Goal: Navigation & Orientation: Find specific page/section

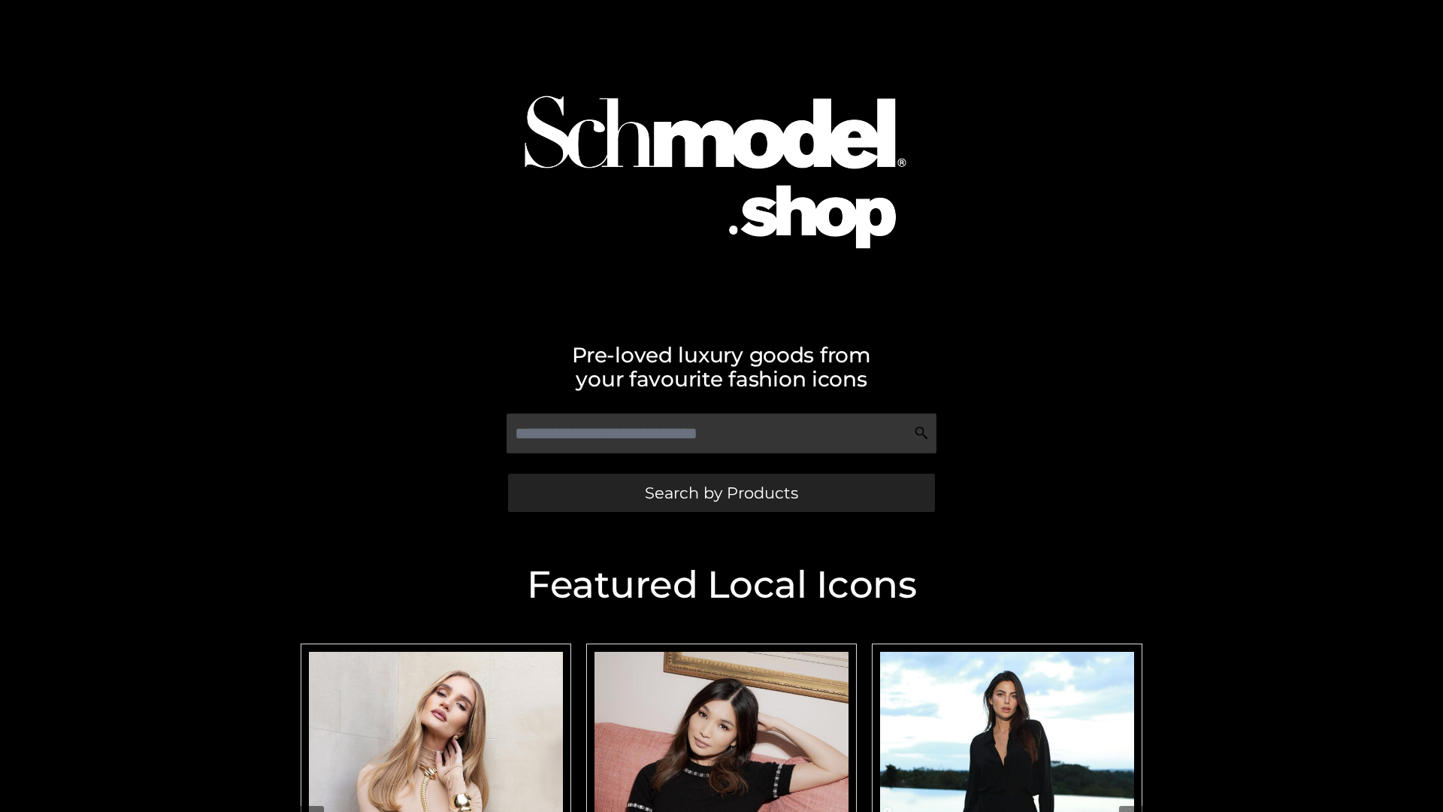
click at [721, 492] on span "Search by Products" at bounding box center [721, 493] width 153 height 16
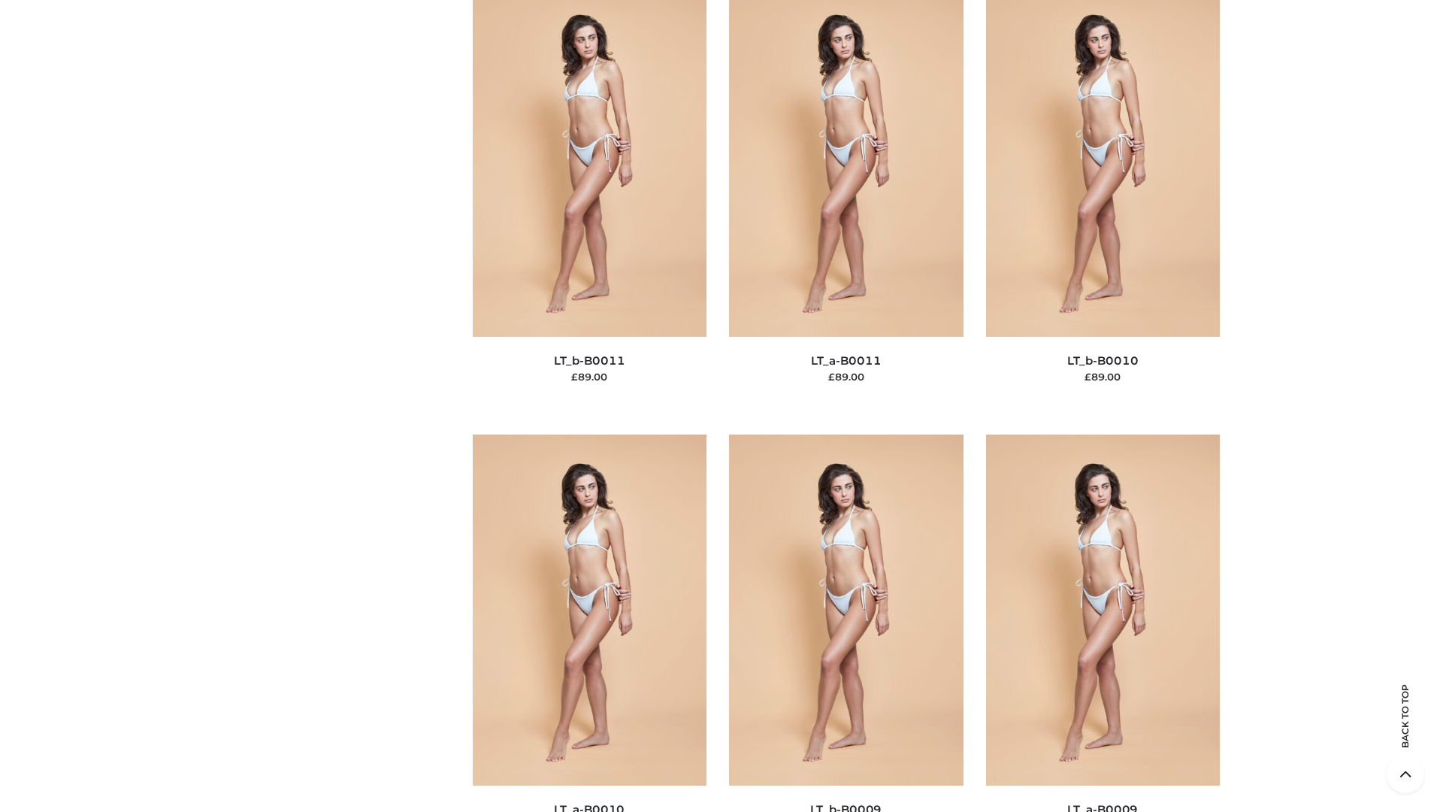
scroll to position [6749, 0]
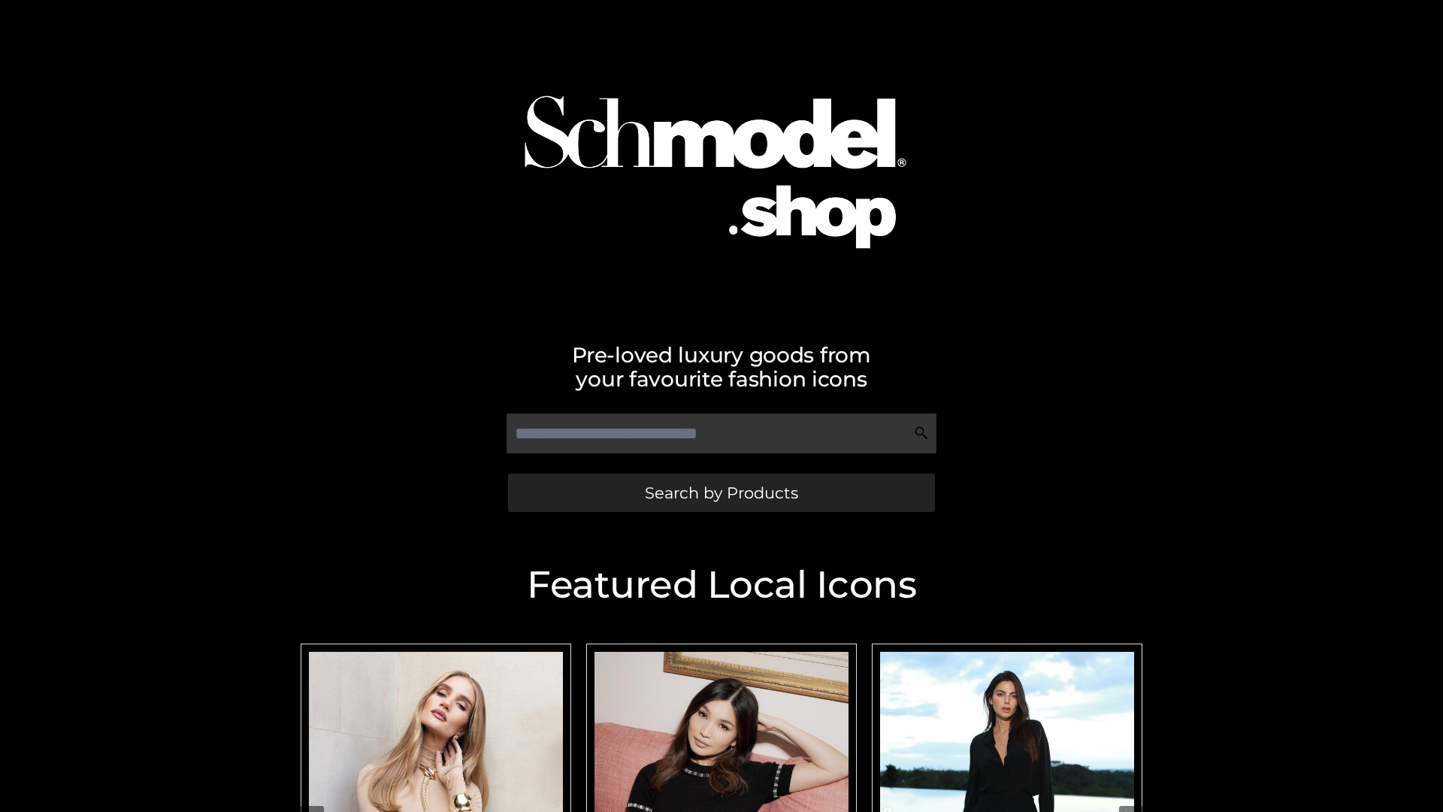
click at [721, 492] on span "Search by Products" at bounding box center [721, 493] width 153 height 16
